Goal: Transaction & Acquisition: Purchase product/service

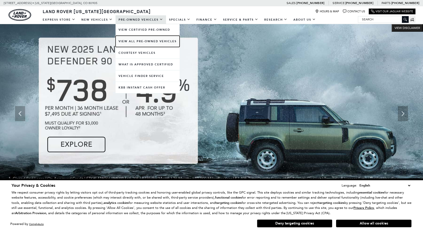
click at [133, 42] on link "View All Pre-Owned Vehicles" at bounding box center [148, 41] width 64 height 11
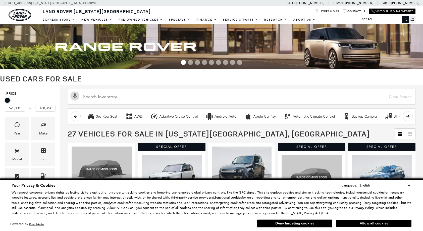
click at [346, 221] on button "Allow all cookies" at bounding box center [373, 224] width 75 height 8
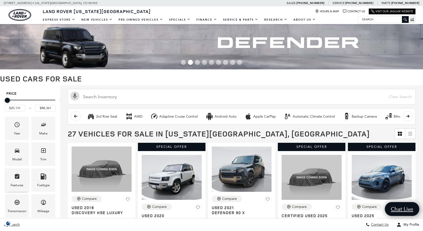
click at [19, 175] on icon "Features" at bounding box center [17, 176] width 5 height 5
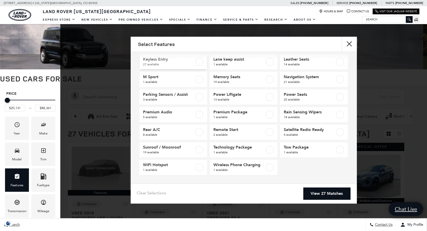
scroll to position [82, 0]
click at [301, 151] on span "1 available" at bounding box center [309, 151] width 51 height 5
type input "$40,046"
checkbox input "true"
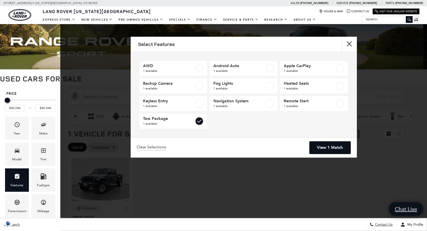
click at [328, 148] on link "View 1 Match" at bounding box center [329, 147] width 41 height 12
